Goal: Task Accomplishment & Management: Manage account settings

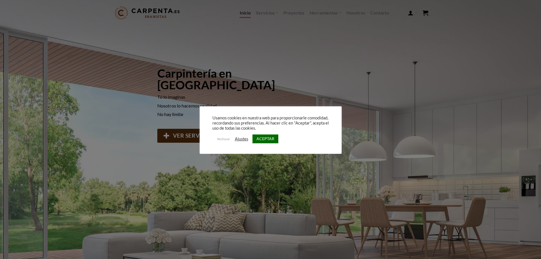
click at [259, 141] on link "ACEPTAR" at bounding box center [265, 138] width 26 height 9
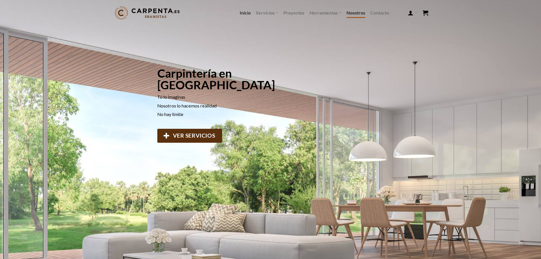
click at [355, 12] on link "Nosotros" at bounding box center [355, 13] width 19 height 10
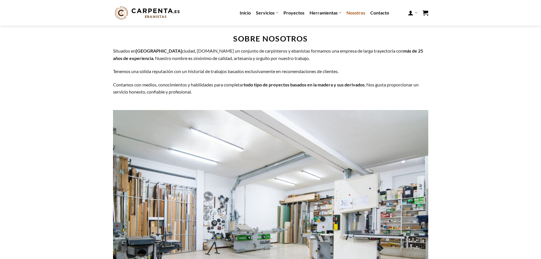
click at [407, 11] on ul "Inicio Servicios Diseño de cocinas Diseño de armarios y vestidores Diseño de es…" at bounding box center [334, 13] width 189 height 12
click at [415, 13] on icon at bounding box center [415, 12] width 3 height 5
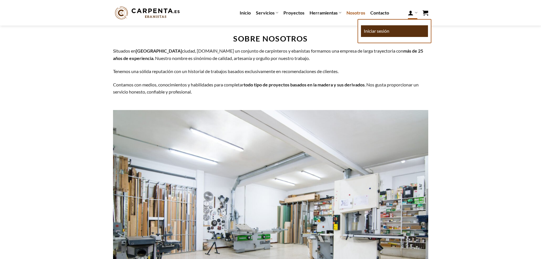
click at [399, 31] on link "Iniciar sesión" at bounding box center [394, 31] width 67 height 12
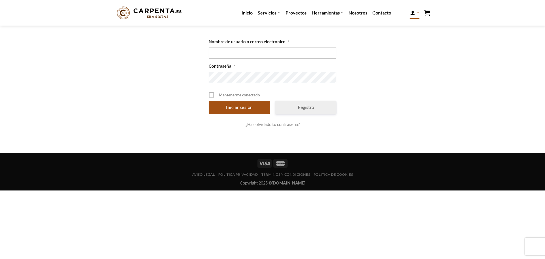
click at [239, 49] on input "Nombre de usuario o correo electronico *" at bounding box center [273, 52] width 128 height 11
type input "v"
drag, startPoint x: 229, startPoint y: 53, endPoint x: 266, endPoint y: 52, distance: 37.2
click at [266, 52] on input "Veronica658534355" at bounding box center [273, 52] width 128 height 11
type input "Veronica658534355"
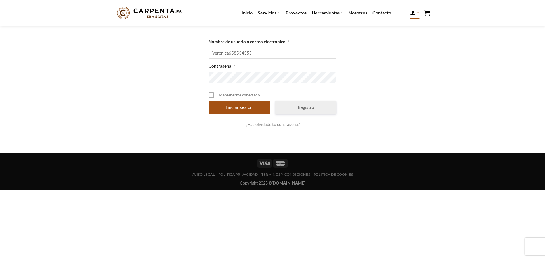
click at [209, 100] on input "Iniciar sesión" at bounding box center [239, 106] width 61 height 13
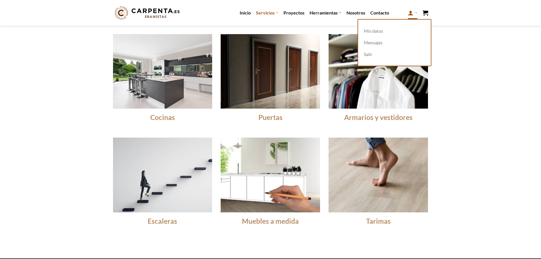
click at [409, 14] on icon at bounding box center [411, 12] width 6 height 7
click at [379, 30] on link "Mis datos" at bounding box center [394, 31] width 67 height 12
